Goal: Communication & Community: Answer question/provide support

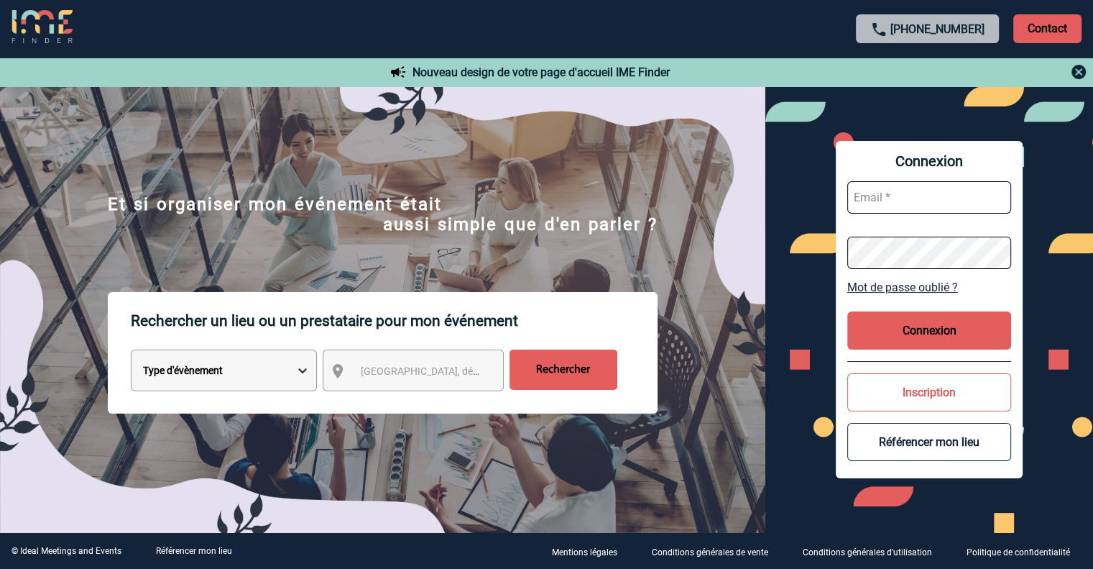
type input "[PERSON_NAME][EMAIL_ADDRESS][DOMAIN_NAME]"
click at [920, 325] on button "Connexion" at bounding box center [930, 330] width 164 height 38
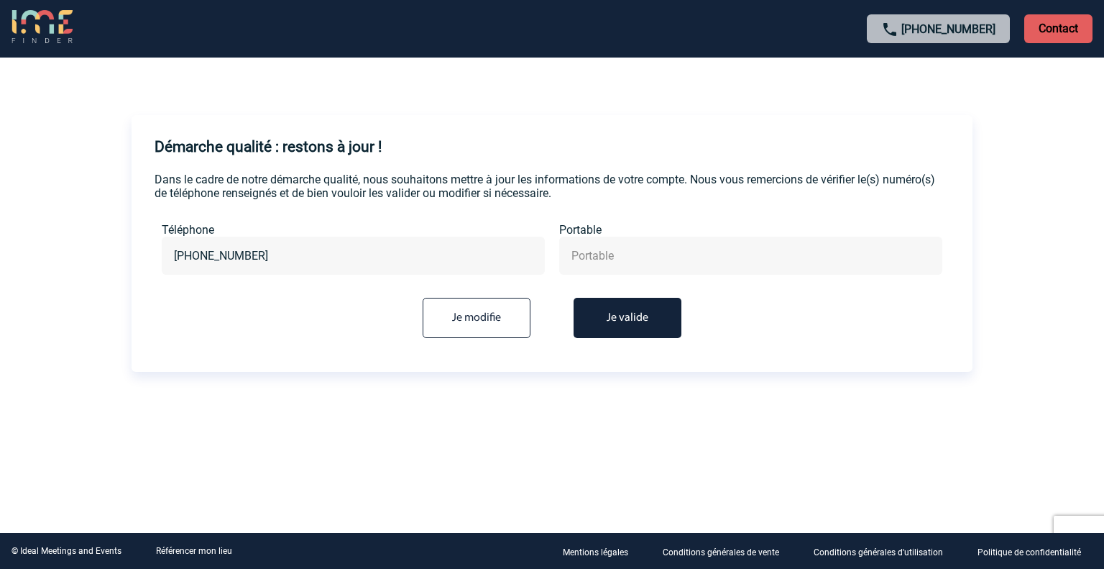
click at [590, 258] on input "text" at bounding box center [751, 255] width 366 height 21
type input "[PHONE_NUMBER]"
click at [465, 320] on input "Je modifie" at bounding box center [477, 318] width 108 height 40
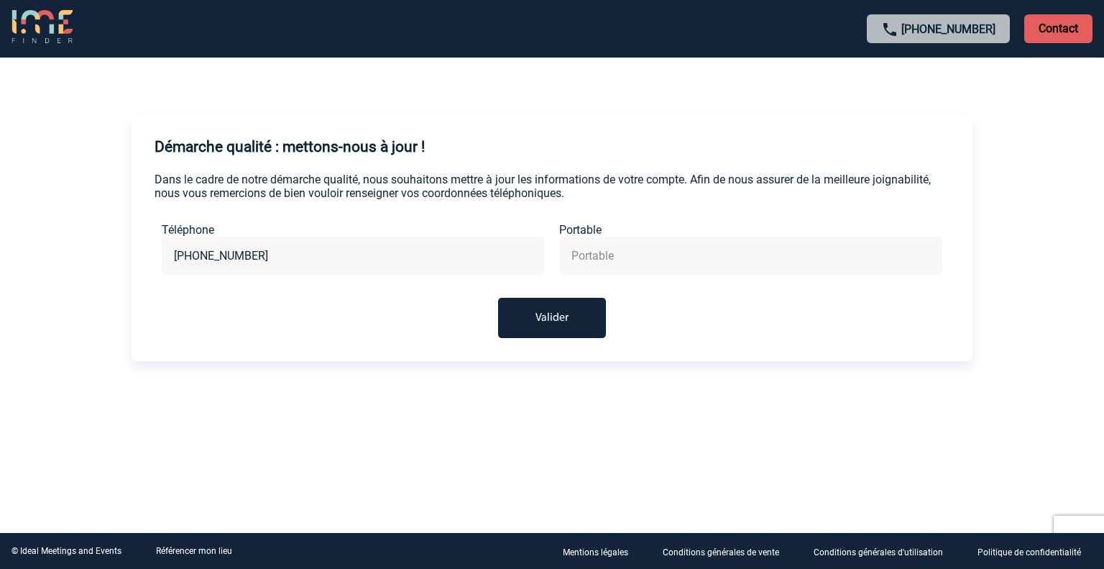
drag, startPoint x: 267, startPoint y: 258, endPoint x: 86, endPoint y: 254, distance: 181.2
click at [86, 254] on body "+33 1 45 72 07 14 Contact Contact Démarche qualité : mettons-nous à jour ! Dans…" at bounding box center [552, 284] width 1104 height 569
click at [584, 260] on input "text" at bounding box center [751, 255] width 366 height 21
type input "+33685747913"
click at [552, 310] on button "Valider" at bounding box center [552, 318] width 108 height 40
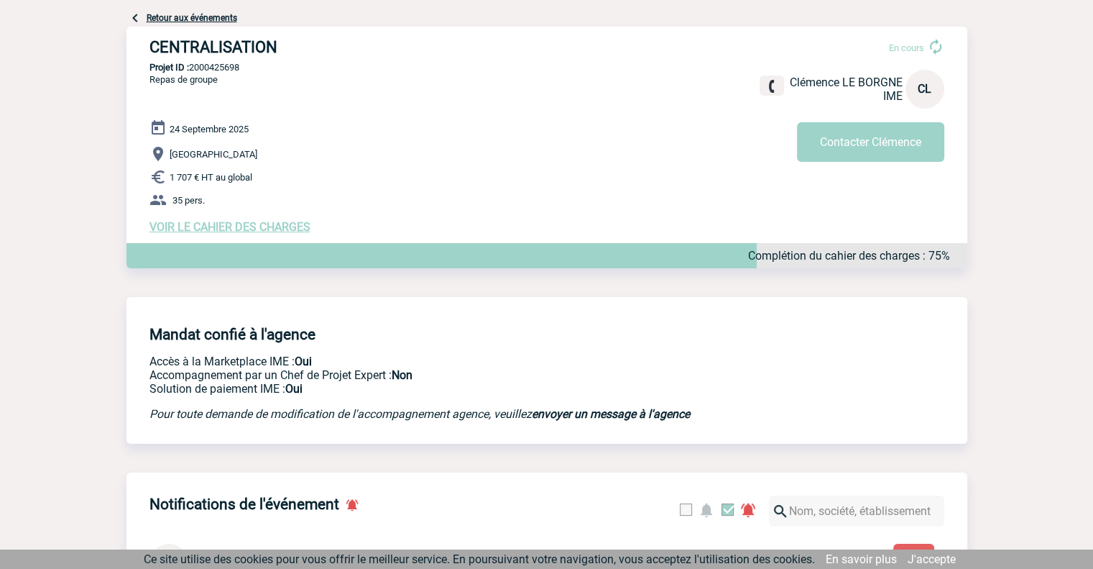
scroll to position [72, 0]
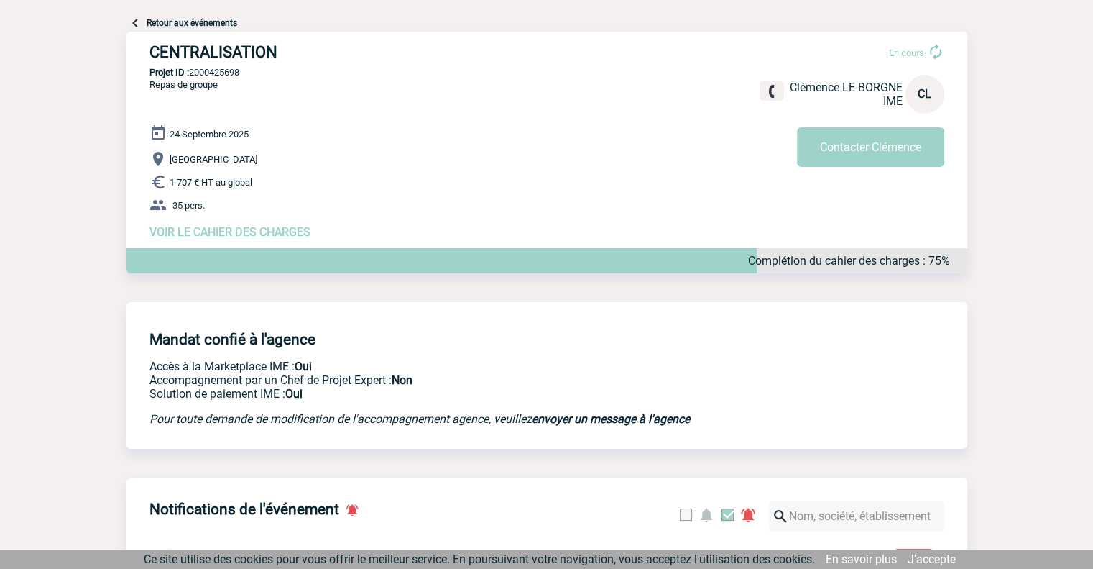
click at [252, 232] on span "VOIR LE CAHIER DES CHARGES" at bounding box center [230, 232] width 161 height 14
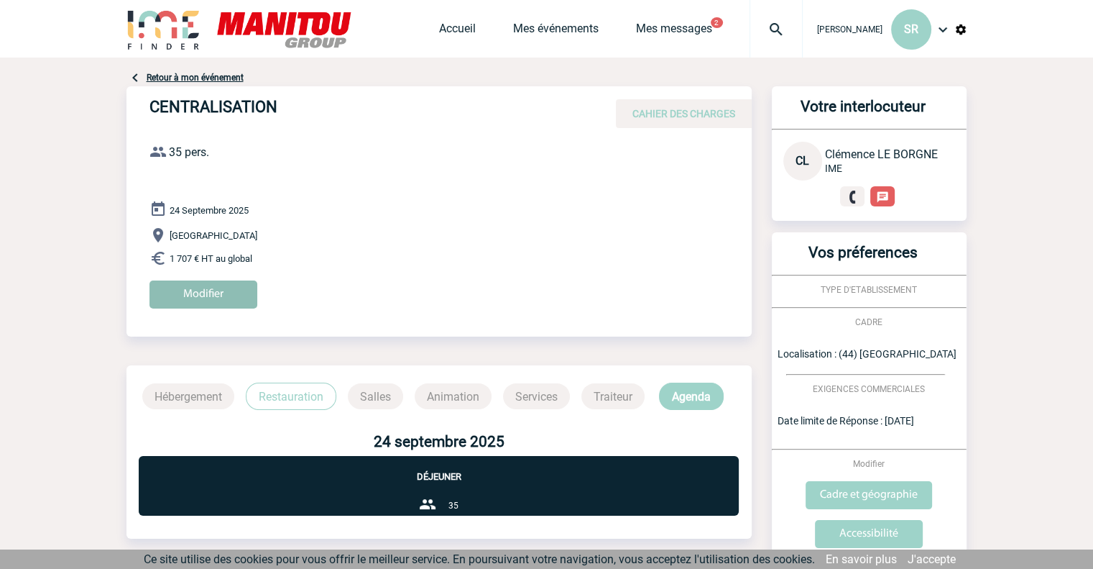
click at [189, 295] on input "Modifier" at bounding box center [204, 294] width 108 height 28
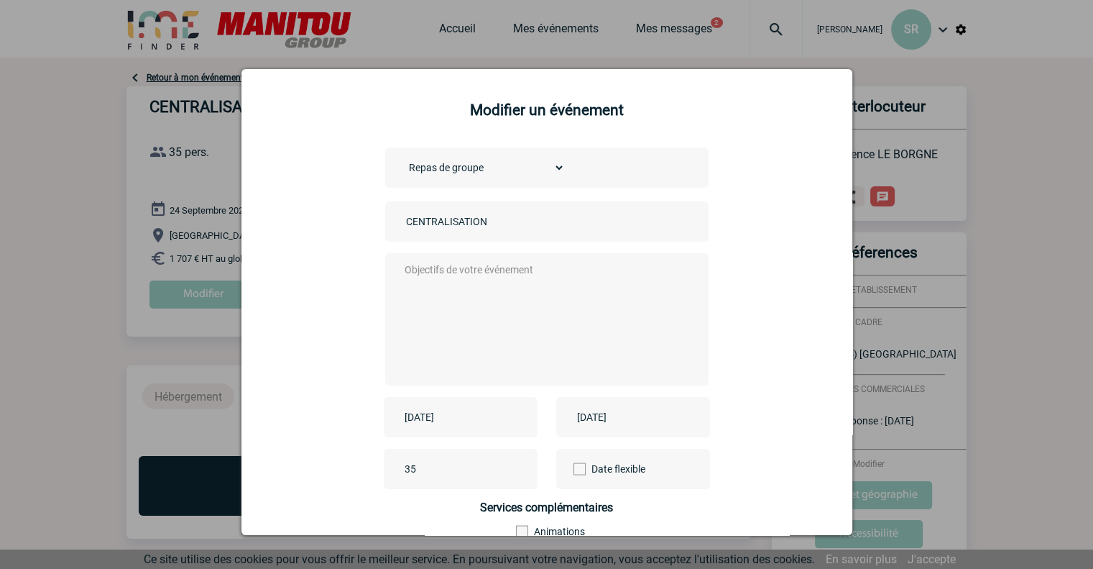
click at [552, 170] on select "Choisissez un type d'évènement Séminaire avec nuitée Séminaire sans nuitée Repa…" at bounding box center [484, 167] width 162 height 20
click at [431, 289] on textarea at bounding box center [543, 317] width 284 height 115
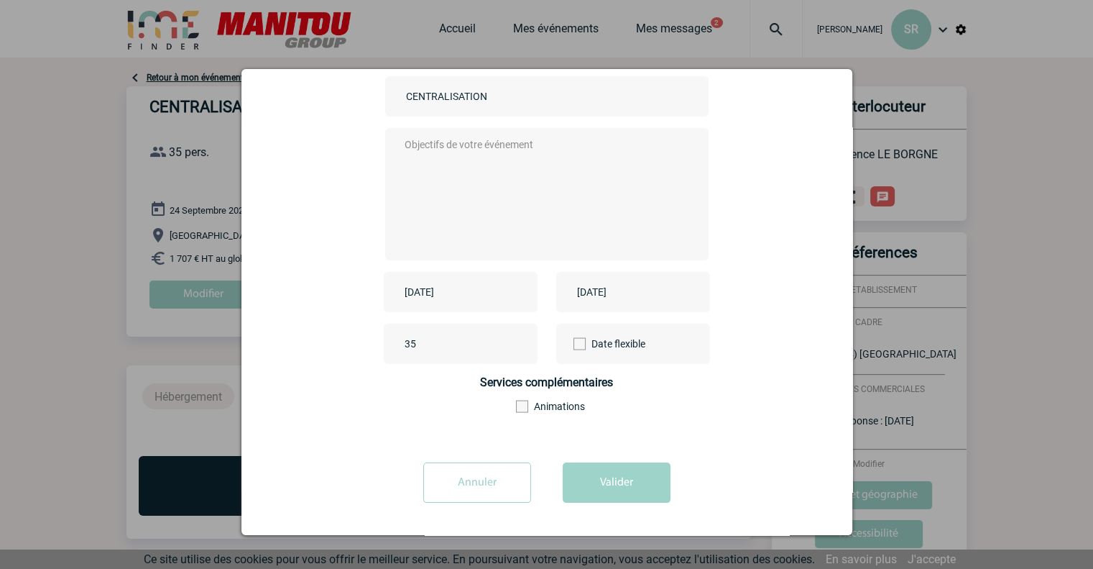
click at [518, 406] on span at bounding box center [522, 406] width 12 height 12
click at [0, 0] on input"] "Animations" at bounding box center [0, 0] width 0 height 0
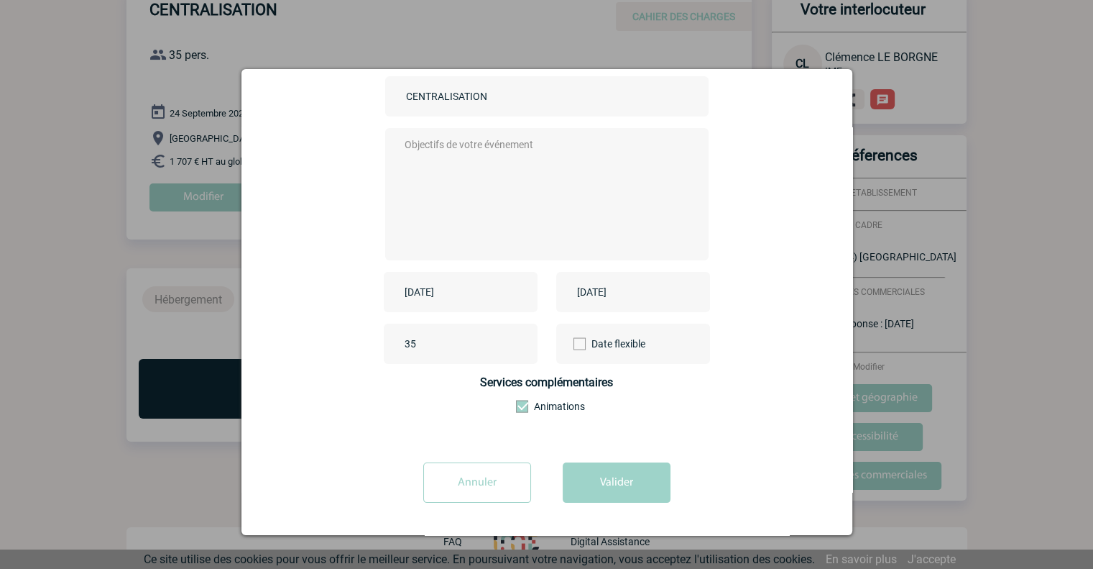
scroll to position [98, 0]
click at [598, 483] on button "Valider" at bounding box center [617, 482] width 108 height 40
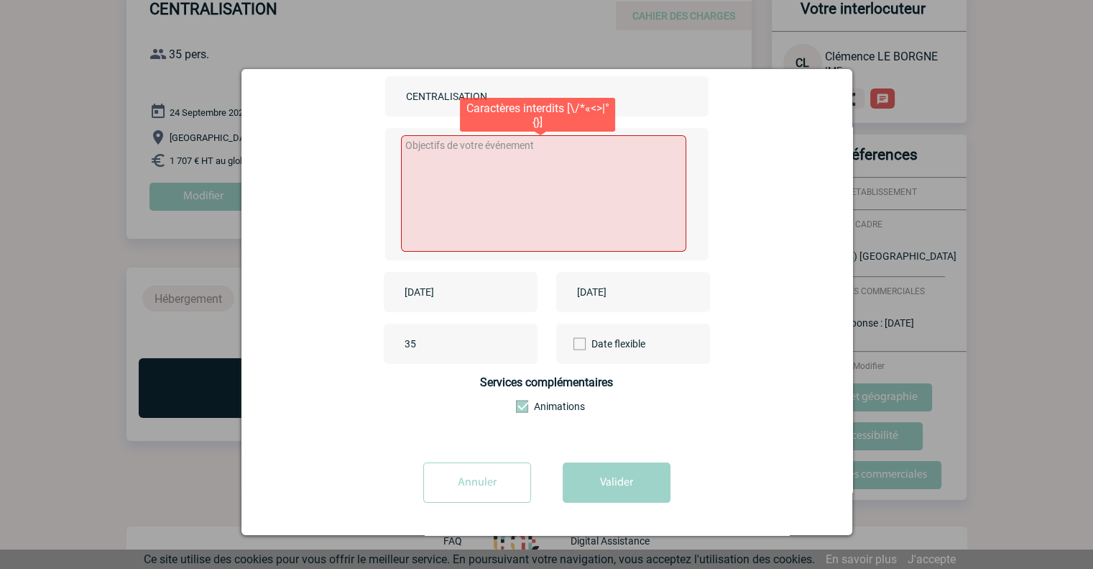
click at [436, 152] on textarea at bounding box center [543, 193] width 285 height 116
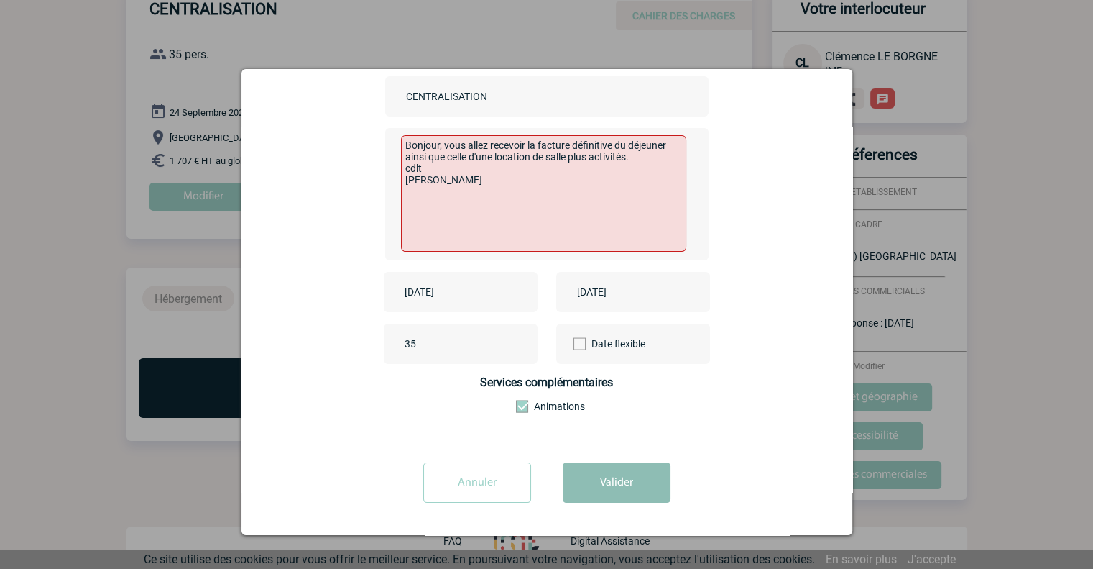
type textarea "Bonjour, vous allez recevoir la facture définitive du déjeuner ainsi que celle …"
click at [610, 474] on button "Valider" at bounding box center [617, 482] width 108 height 40
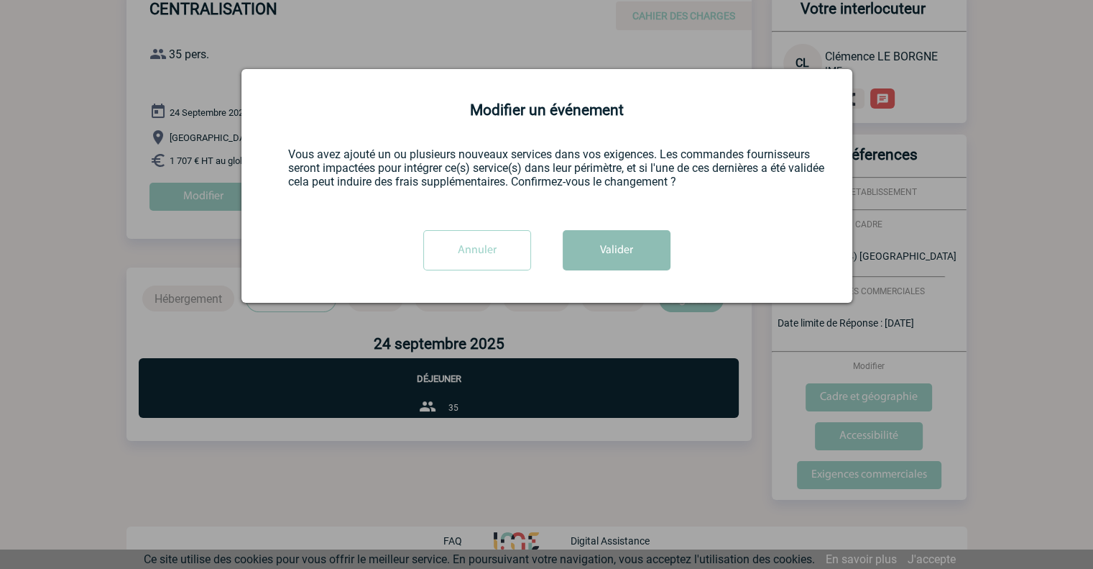
click at [601, 246] on button "Valider" at bounding box center [617, 250] width 108 height 40
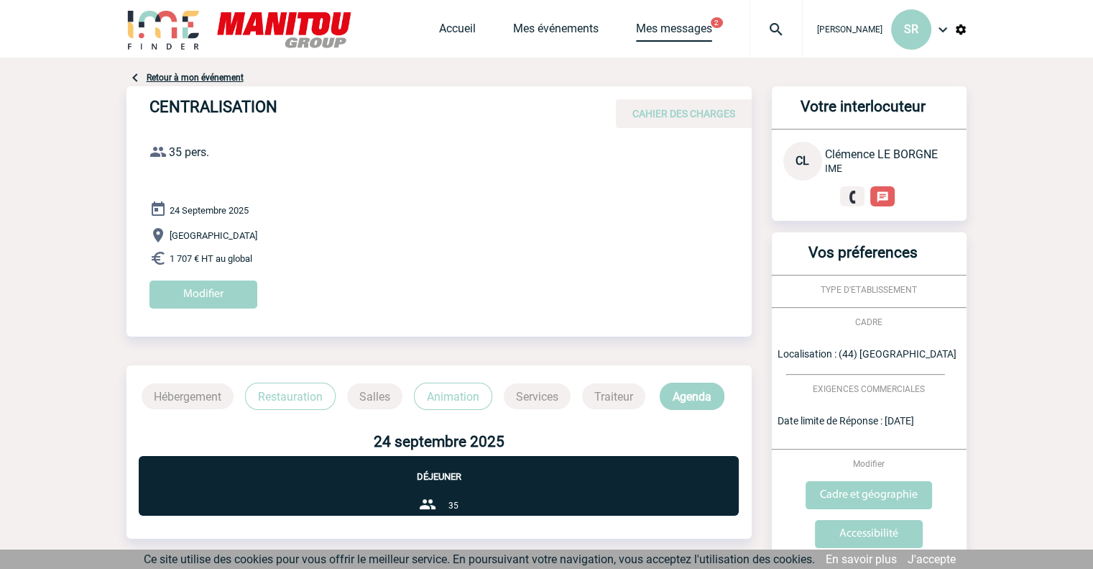
click at [679, 24] on link "Mes messages" at bounding box center [674, 32] width 76 height 20
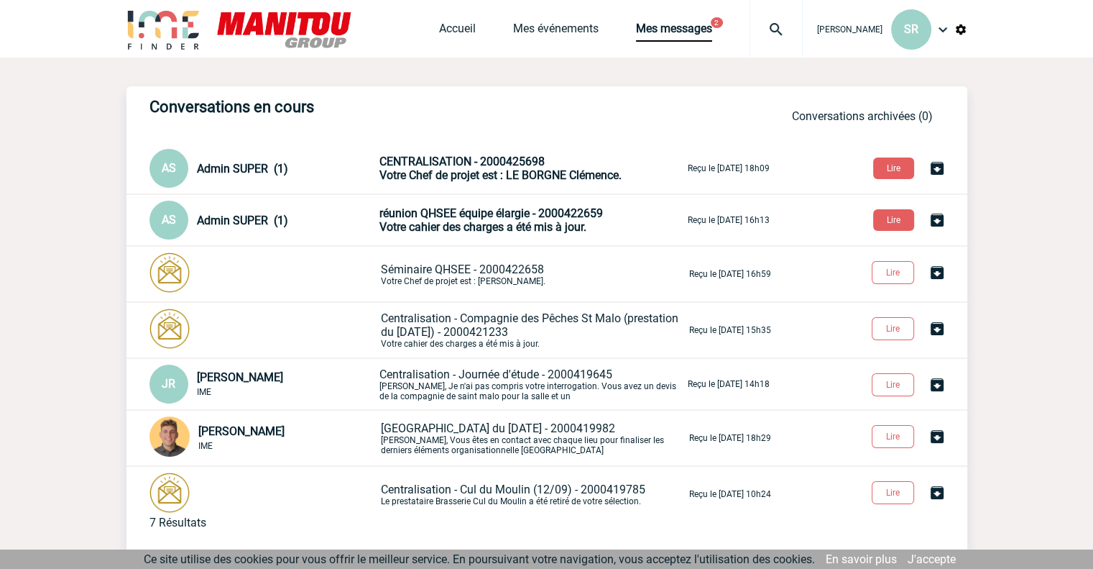
click at [219, 219] on span "Admin SUPER (1)" at bounding box center [242, 221] width 91 height 14
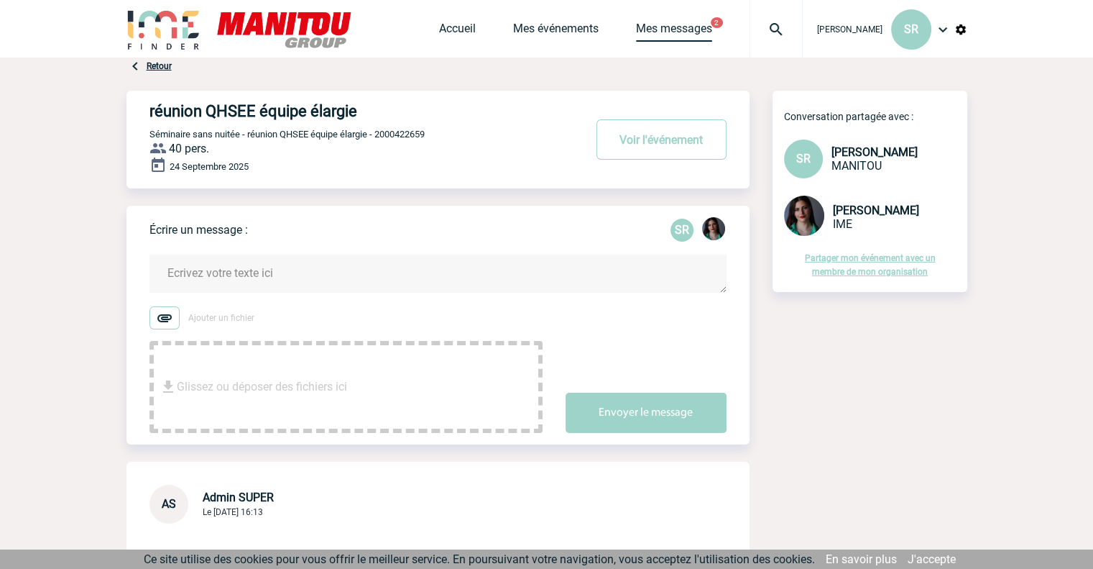
click at [661, 23] on link "Mes messages" at bounding box center [674, 32] width 76 height 20
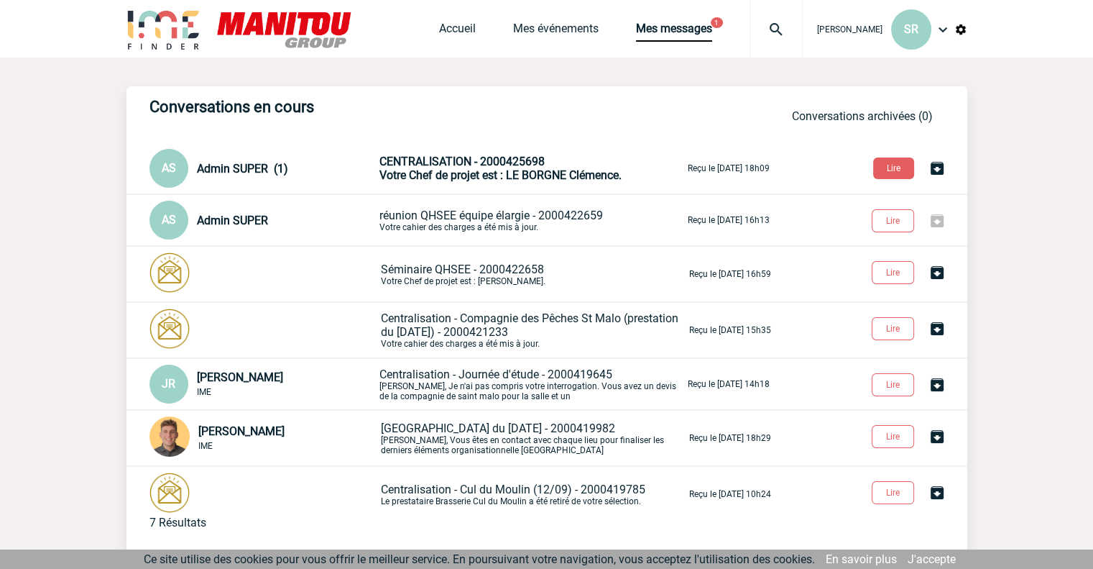
click at [937, 220] on img at bounding box center [937, 220] width 17 height 17
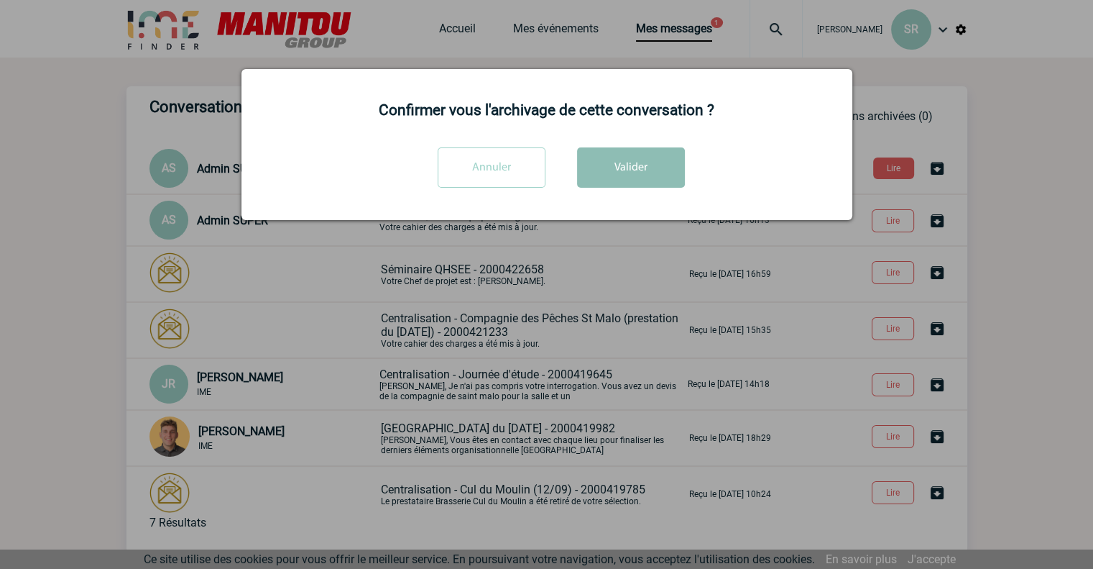
click at [615, 164] on button "Valider" at bounding box center [631, 167] width 108 height 40
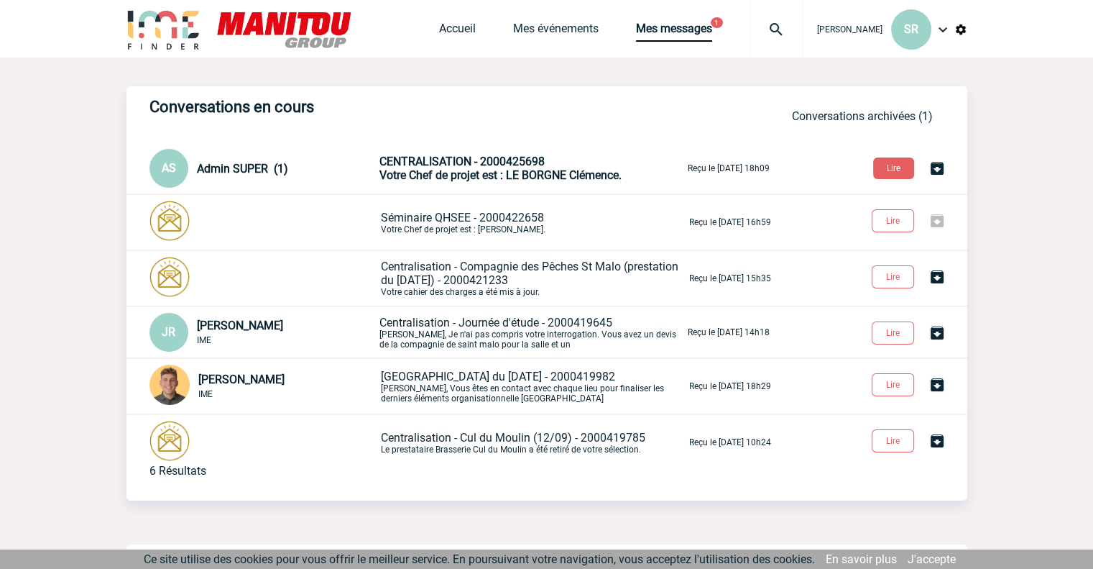
click at [937, 221] on img at bounding box center [937, 220] width 17 height 17
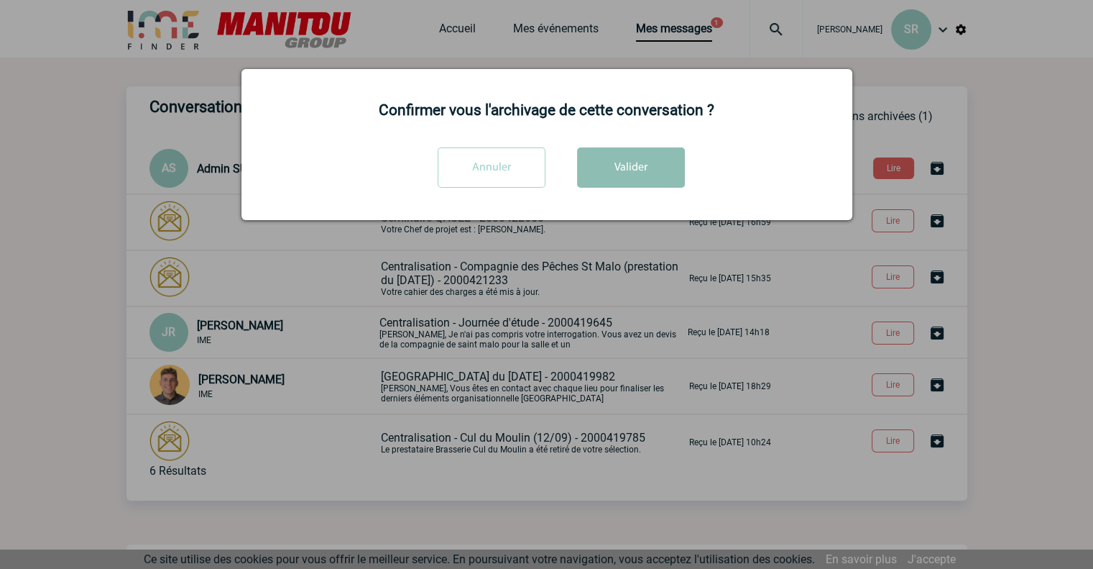
click at [630, 163] on button "Valider" at bounding box center [631, 167] width 108 height 40
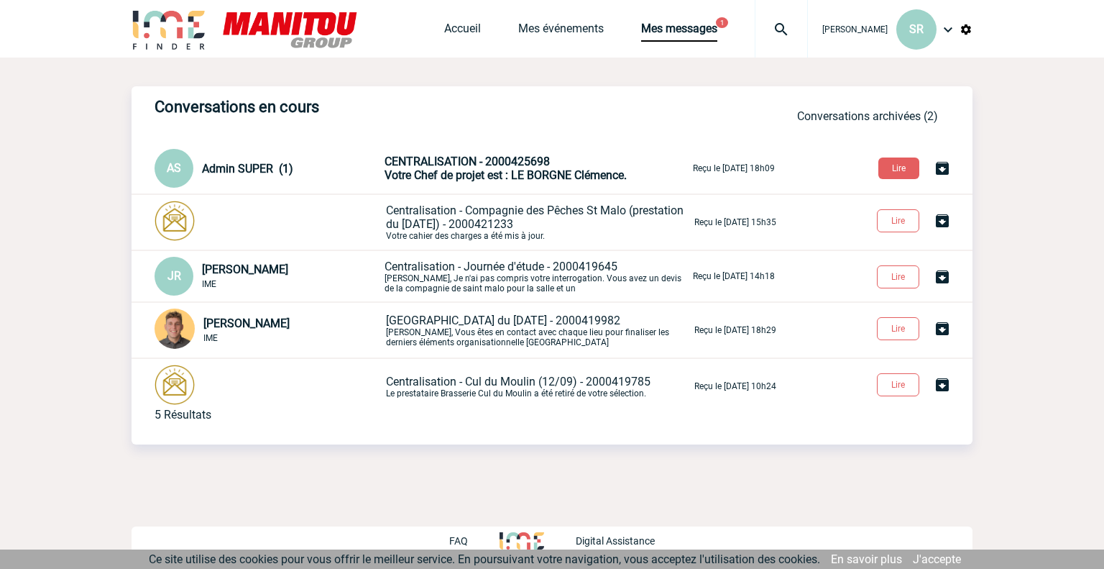
click at [464, 172] on span "Votre Chef de projet est : LE BORGNE Clémence." at bounding box center [506, 175] width 242 height 14
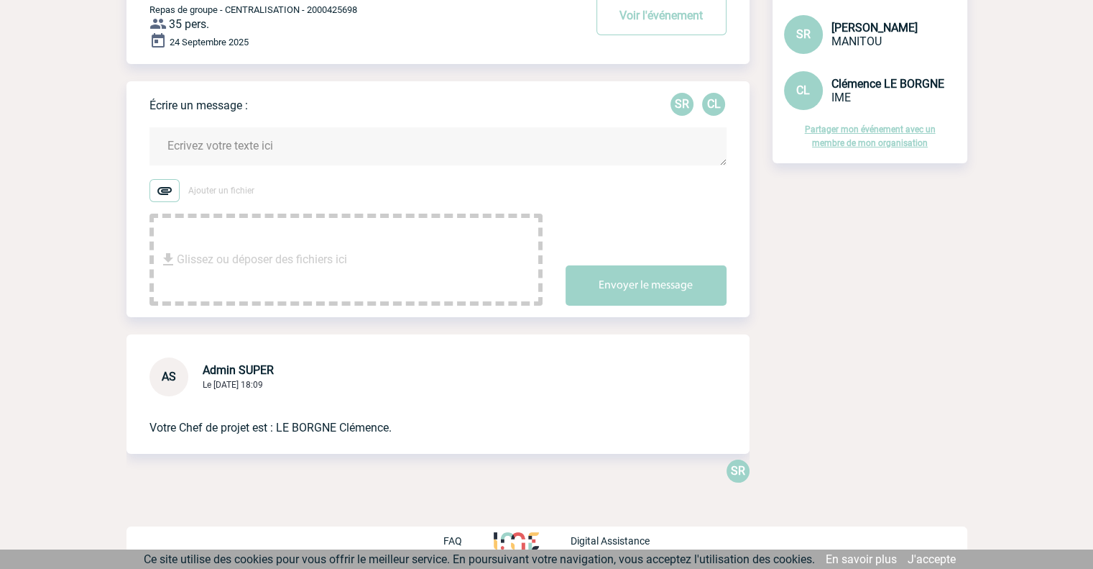
scroll to position [52, 0]
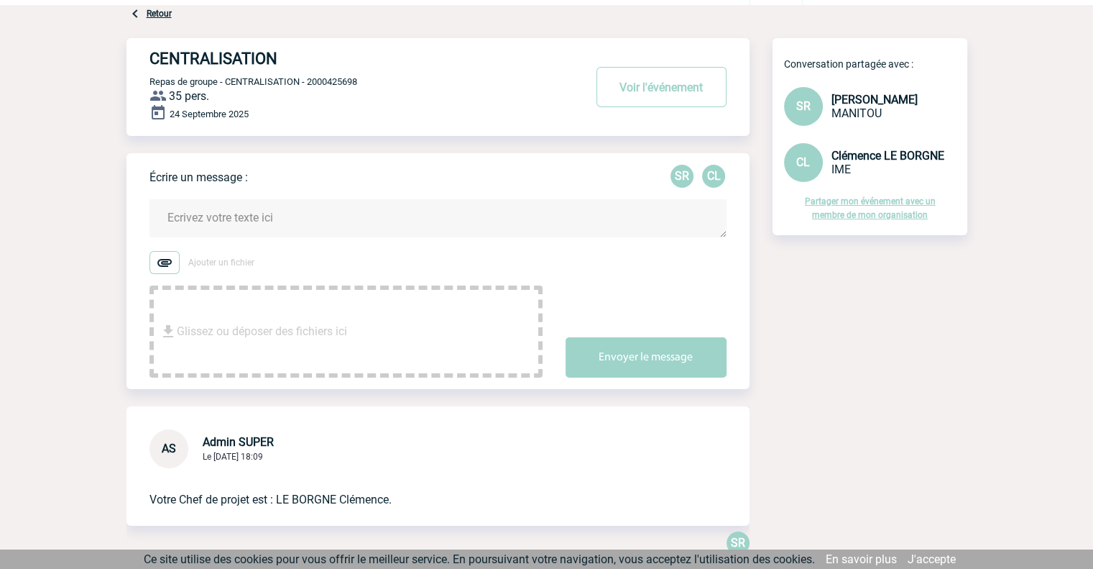
click at [164, 262] on img at bounding box center [165, 262] width 30 height 23
click at [0, 0] on input "Ajouter un fichier" at bounding box center [0, 0] width 0 height 0
click at [168, 265] on img at bounding box center [165, 262] width 30 height 23
click at [0, 0] on input "Ajouter un fichier" at bounding box center [0, 0] width 0 height 0
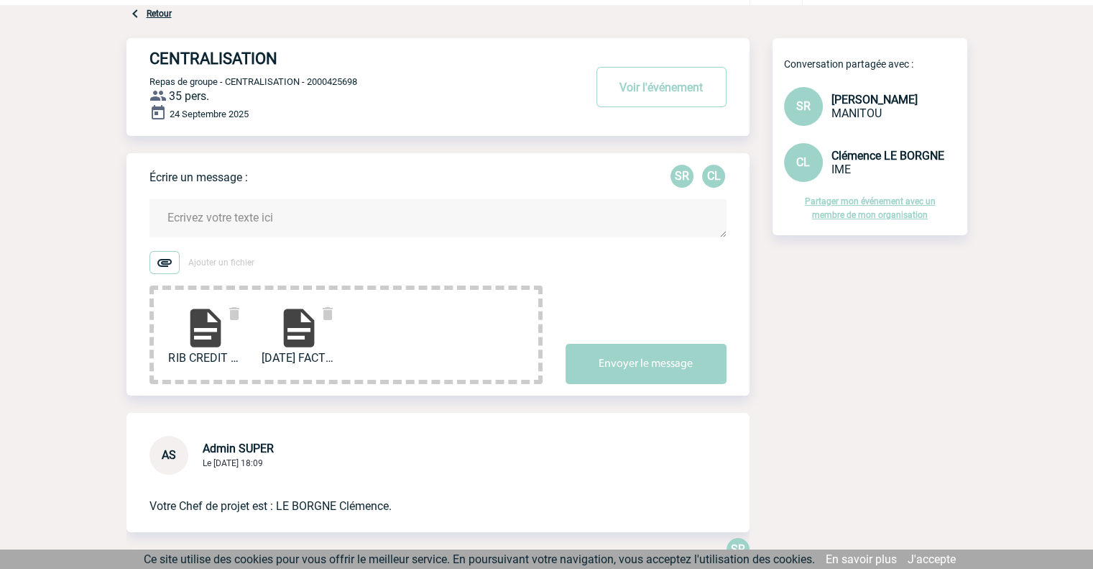
click at [206, 224] on textarea at bounding box center [438, 218] width 577 height 38
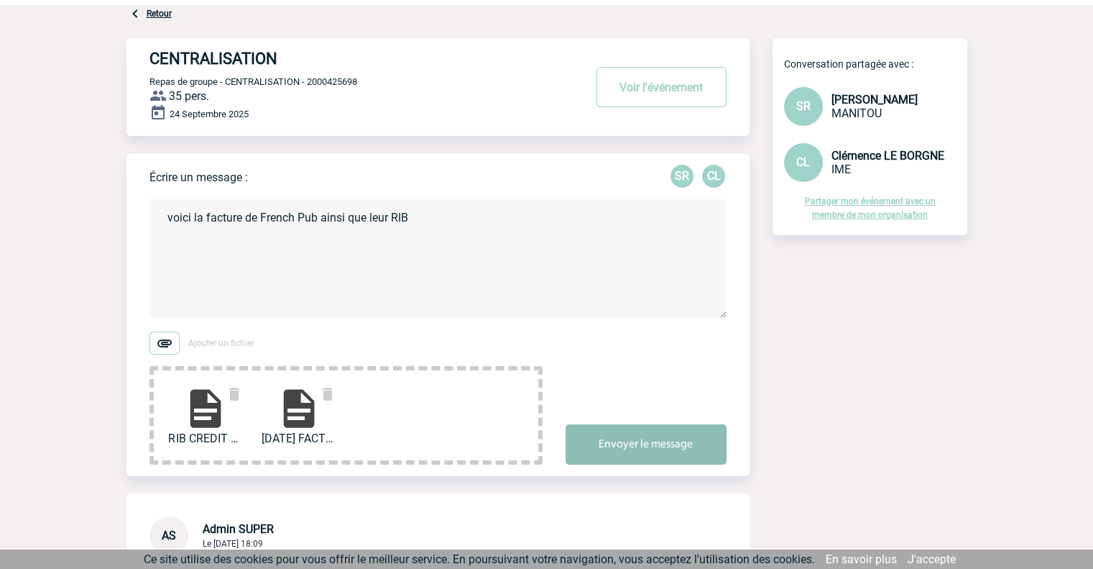
type textarea "voici la facture de French Pub ainsi que leur RIB"
click at [648, 449] on button "Envoyer le message" at bounding box center [646, 444] width 161 height 40
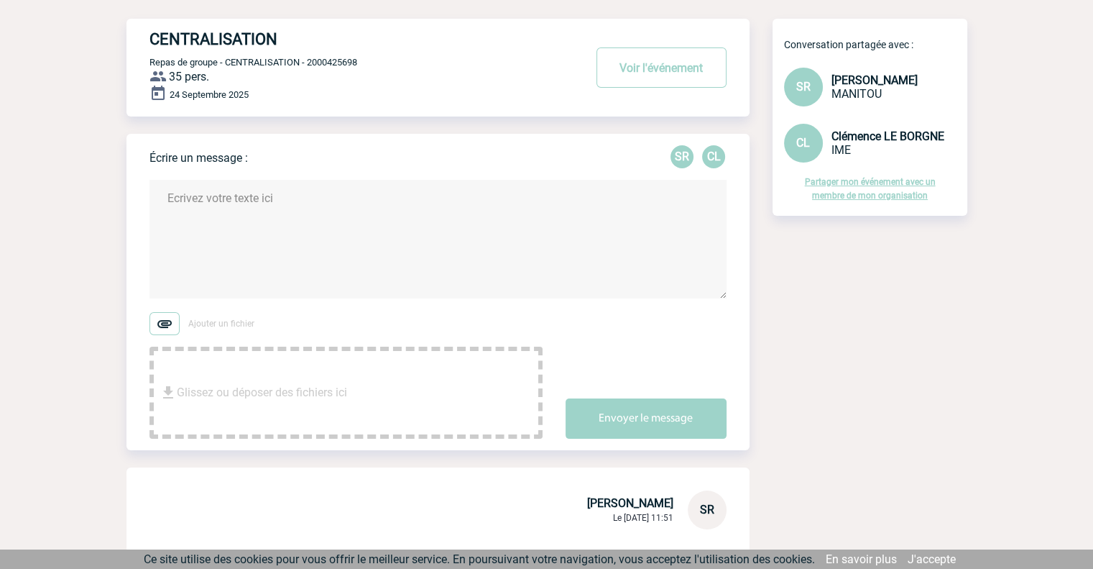
scroll to position [0, 0]
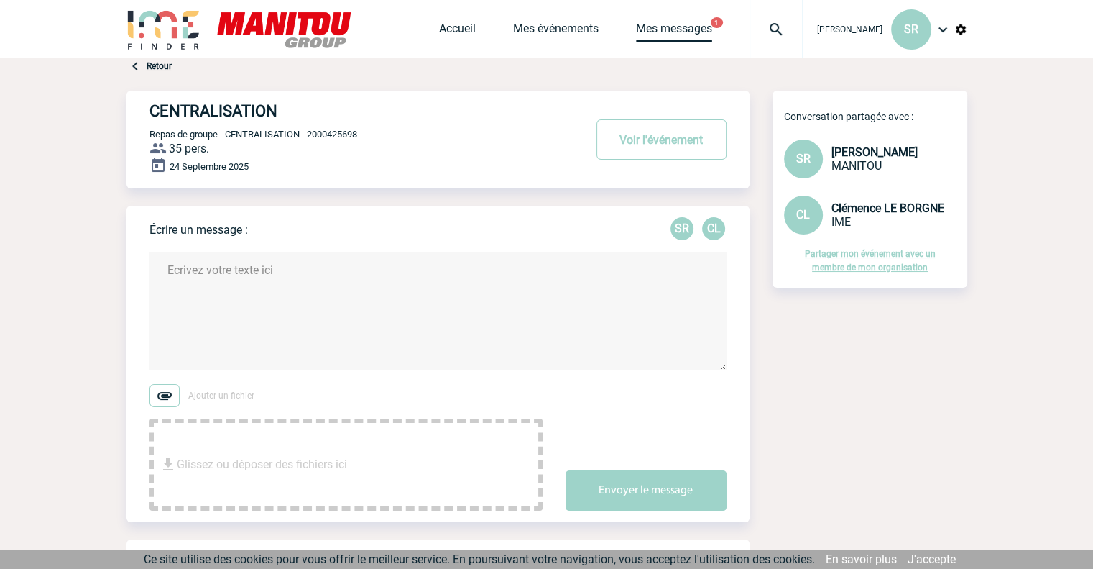
click at [656, 27] on link "Mes messages" at bounding box center [674, 32] width 76 height 20
